Goal: Task Accomplishment & Management: Manage account settings

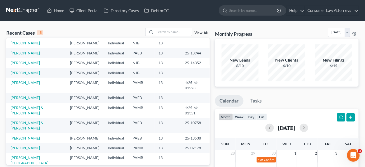
scroll to position [48, 0]
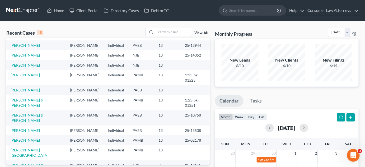
click at [25, 67] on link "[PERSON_NAME]" at bounding box center [25, 65] width 29 height 4
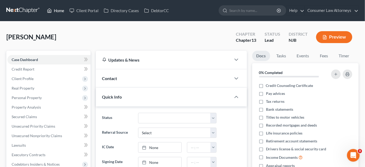
click at [57, 11] on link "Home" at bounding box center [55, 10] width 22 height 9
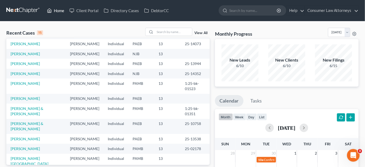
scroll to position [48, 0]
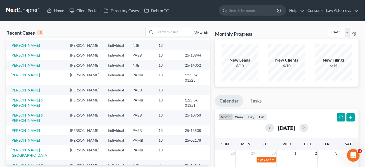
click at [35, 92] on link "[PERSON_NAME]" at bounding box center [25, 90] width 29 height 4
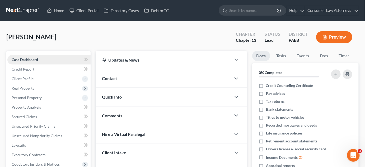
click at [30, 59] on span "Case Dashboard" at bounding box center [25, 59] width 26 height 4
click at [25, 79] on span "Client Profile" at bounding box center [23, 78] width 22 height 4
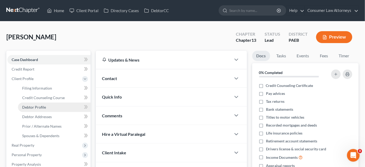
click at [29, 107] on span "Debtor Profile" at bounding box center [34, 107] width 24 height 4
select select "0"
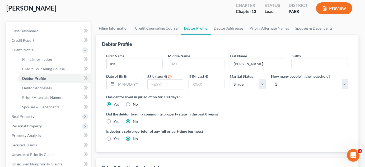
scroll to position [12, 0]
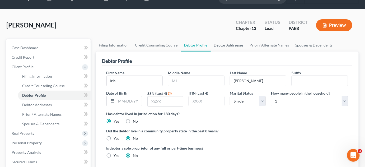
click at [231, 44] on link "Debtor Addresses" at bounding box center [228, 45] width 36 height 13
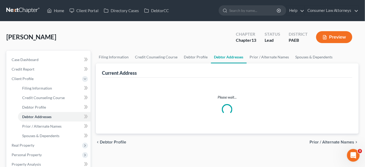
select select "0"
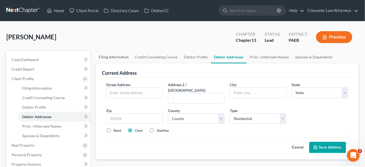
click at [113, 59] on link "Filing Information" at bounding box center [114, 57] width 36 height 13
select select "1"
select select "0"
select select "3"
select select "9"
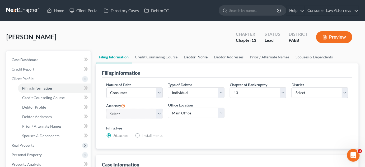
click at [192, 55] on link "Debtor Profile" at bounding box center [196, 57] width 30 height 13
select select "0"
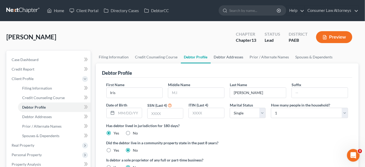
click at [219, 56] on link "Debtor Addresses" at bounding box center [228, 57] width 36 height 13
select select "0"
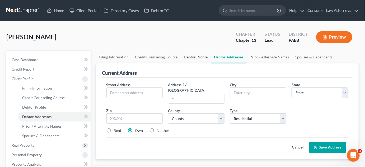
click at [191, 58] on link "Debtor Profile" at bounding box center [196, 57] width 30 height 13
select select "0"
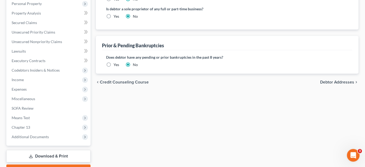
scroll to position [180, 0]
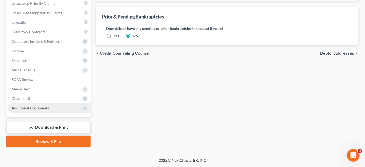
click at [51, 108] on span "Additional Documents" at bounding box center [48, 107] width 83 height 9
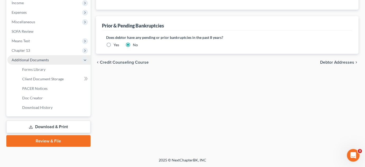
scroll to position [123, 0]
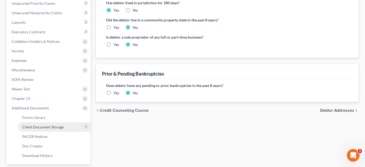
click at [51, 127] on span "Client Document Storage" at bounding box center [42, 126] width 41 height 4
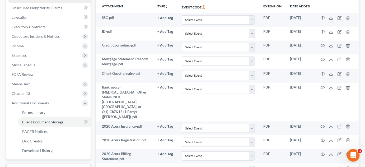
scroll to position [120, 0]
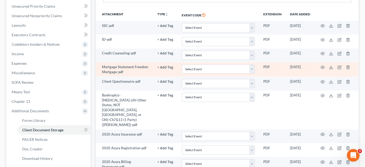
click at [133, 67] on td "Mortgage Statement Freedom Mortgage-pdf" at bounding box center [125, 69] width 58 height 15
click at [322, 66] on icon "button" at bounding box center [322, 67] width 4 height 3
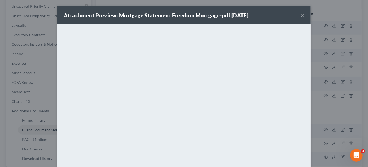
click at [298, 16] on div "Attachment Preview: Mortgage Statement Freedom Mortgage-pdf [DATE] ×" at bounding box center [184, 15] width 253 height 18
click at [301, 15] on button "×" at bounding box center [303, 15] width 4 height 6
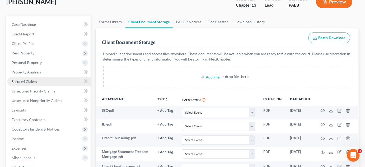
scroll to position [24, 0]
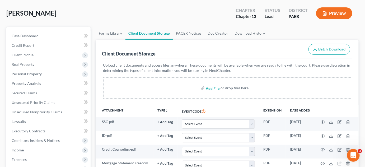
click at [210, 88] on input "file" at bounding box center [211, 87] width 13 height 9
click at [213, 86] on input "file" at bounding box center [211, 87] width 13 height 9
type input "C:\fakepath\Foreclosure Complaint.pdf"
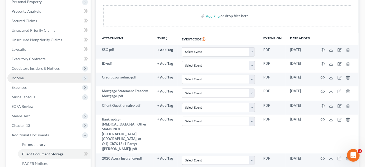
scroll to position [0, 0]
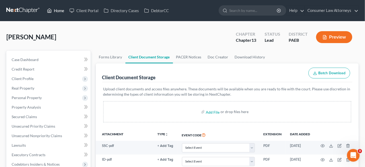
click at [55, 10] on link "Home" at bounding box center [55, 10] width 22 height 9
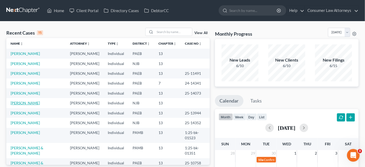
click at [11, 105] on link "[PERSON_NAME]" at bounding box center [25, 102] width 29 height 4
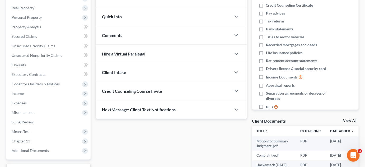
scroll to position [72, 0]
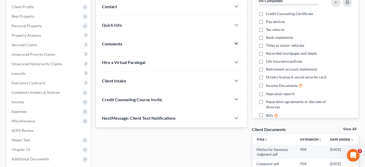
click at [235, 40] on icon "button" at bounding box center [236, 43] width 6 height 6
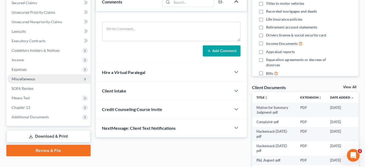
scroll to position [173, 0]
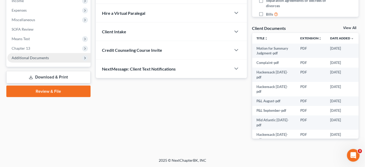
click at [47, 59] on span "Additional Documents" at bounding box center [30, 57] width 37 height 4
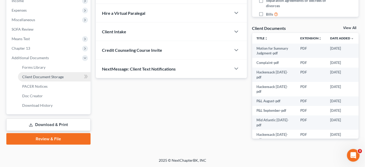
click at [47, 77] on span "Client Document Storage" at bounding box center [42, 76] width 41 height 4
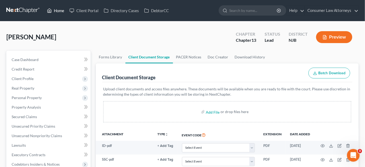
click at [60, 11] on link "Home" at bounding box center [55, 10] width 22 height 9
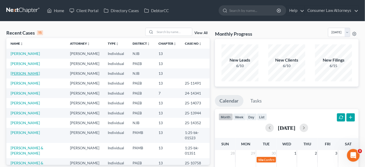
click at [29, 75] on link "[PERSON_NAME]" at bounding box center [25, 73] width 29 height 4
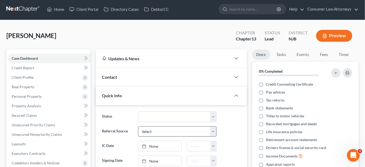
scroll to position [120, 0]
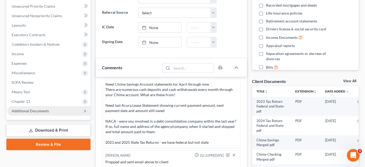
click at [41, 111] on span "Additional Documents" at bounding box center [30, 110] width 37 height 4
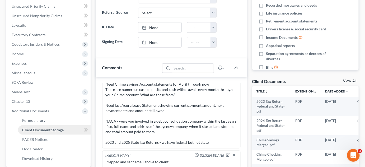
click at [42, 130] on span "Client Document Storage" at bounding box center [42, 129] width 41 height 4
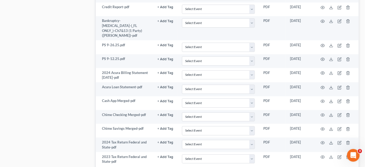
scroll to position [408, 0]
